Goal: Find specific page/section: Find specific page/section

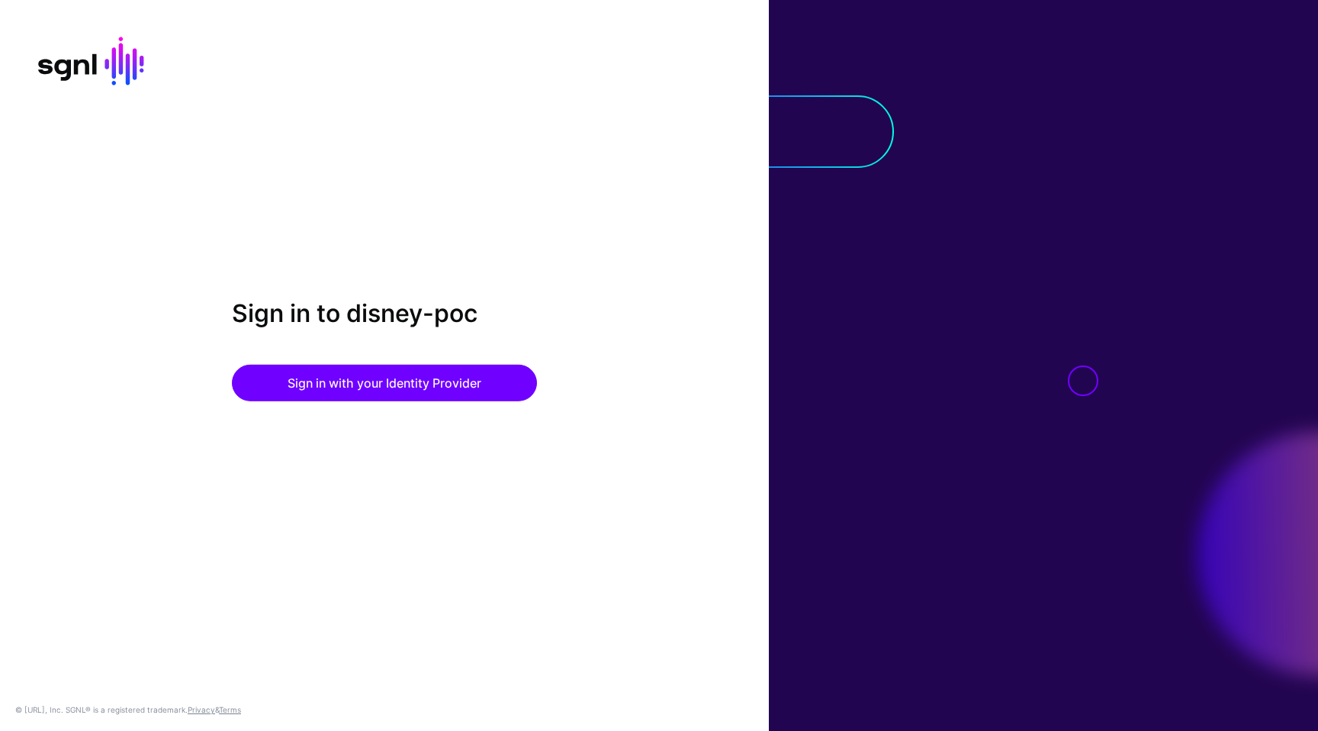
click at [404, 375] on button "Sign in with your Identity Provider" at bounding box center [384, 383] width 305 height 37
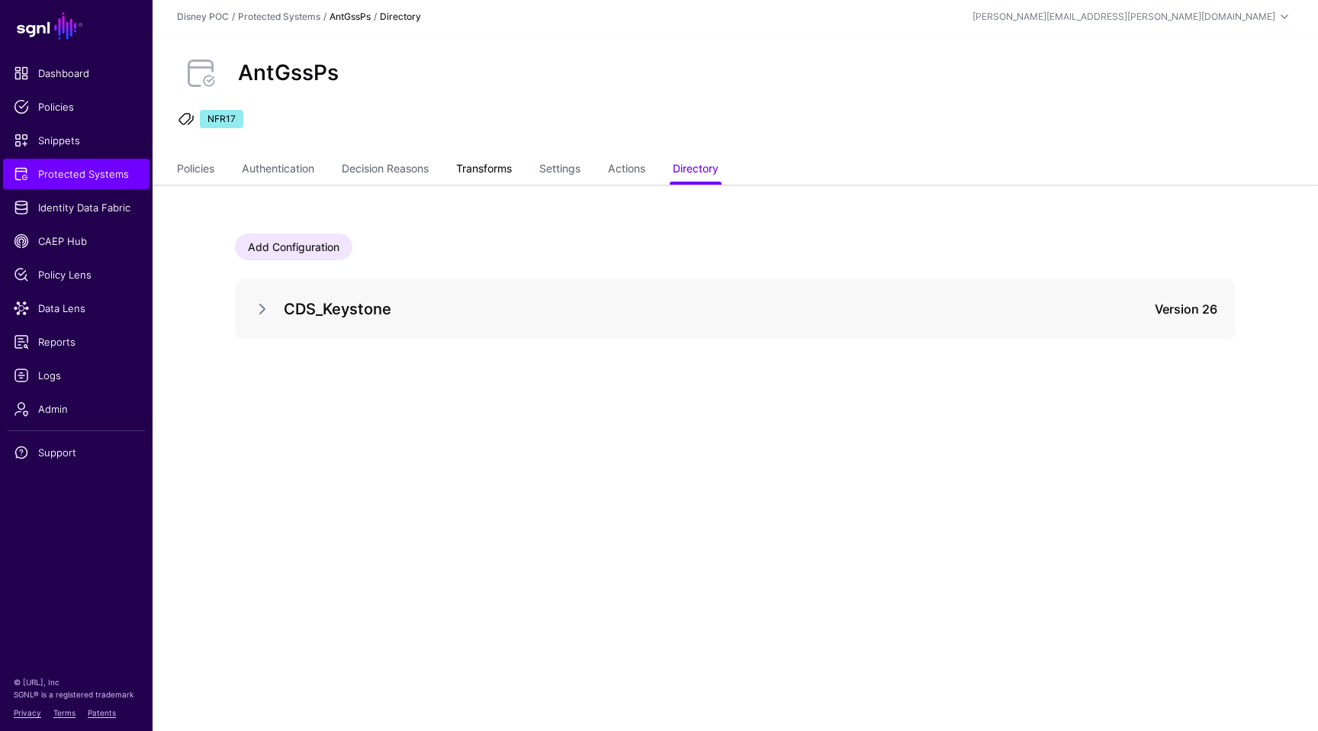
click at [479, 168] on link "Transforms" at bounding box center [484, 170] width 56 height 29
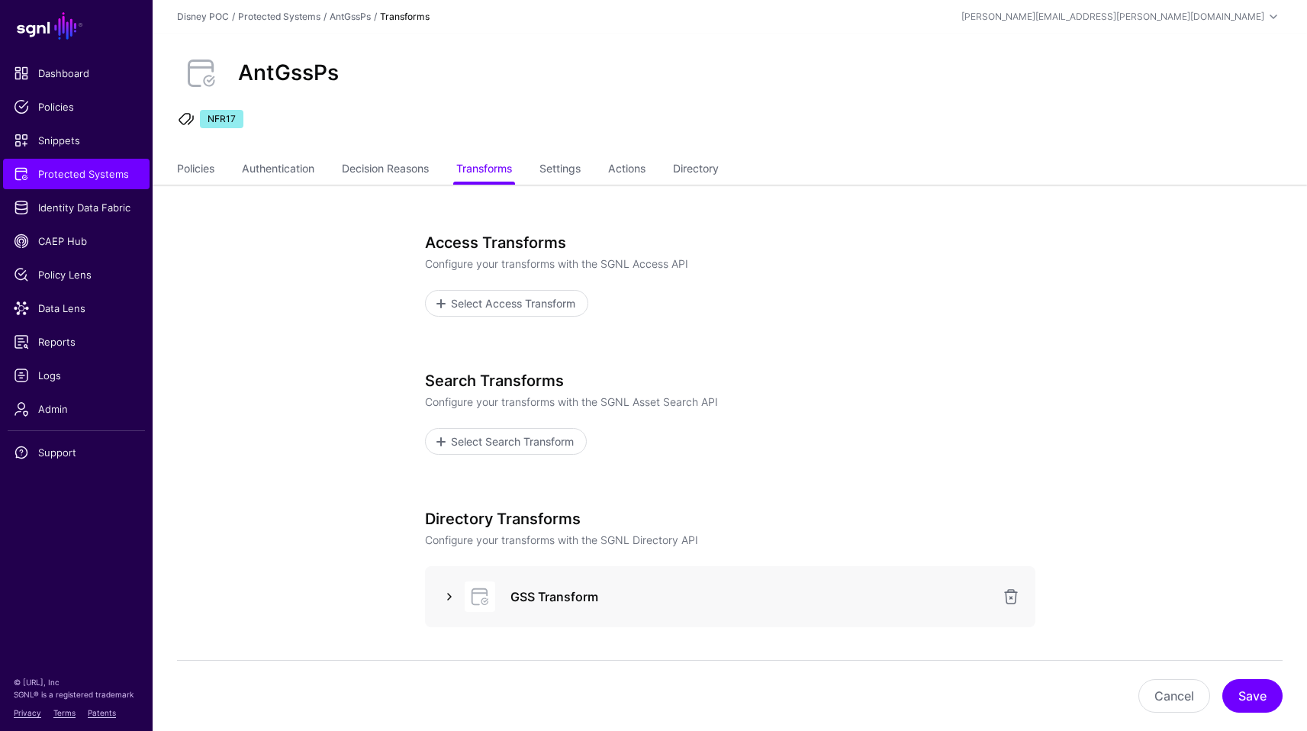
click at [452, 590] on link at bounding box center [449, 596] width 18 height 18
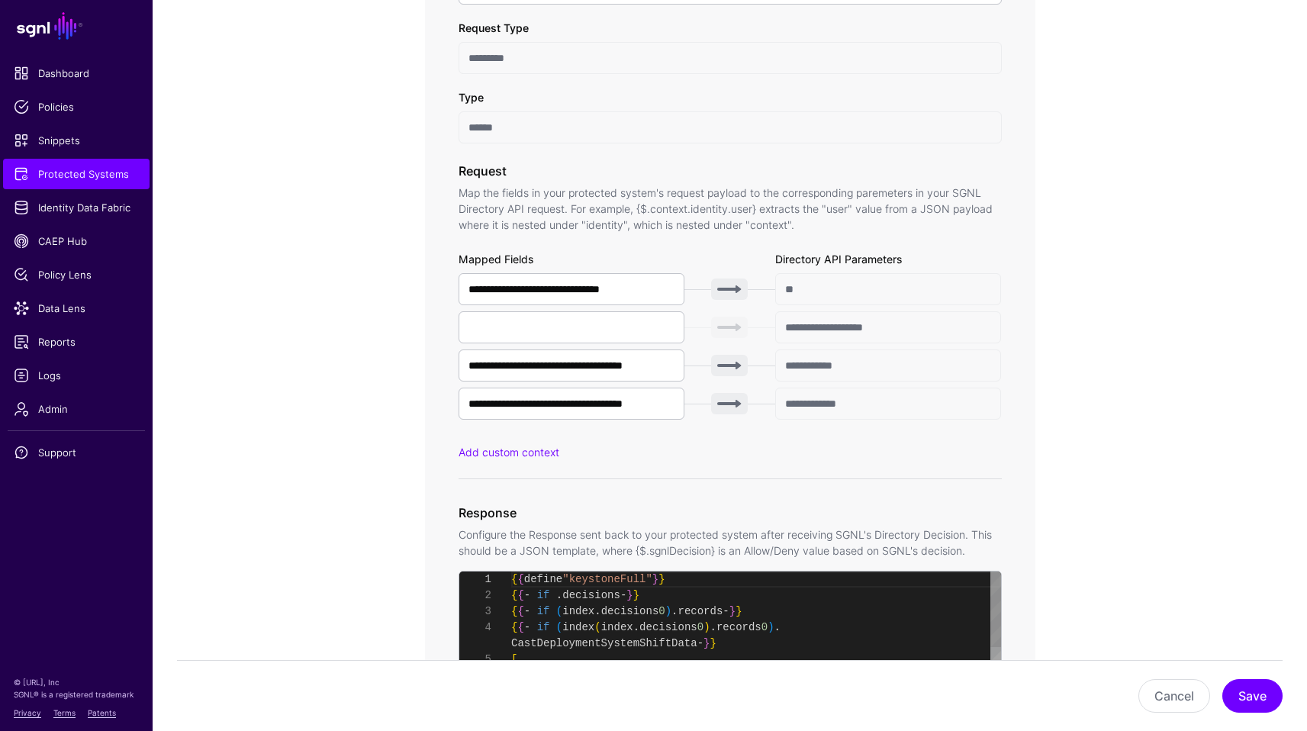
scroll to position [144, 0]
